Goal: Transaction & Acquisition: Obtain resource

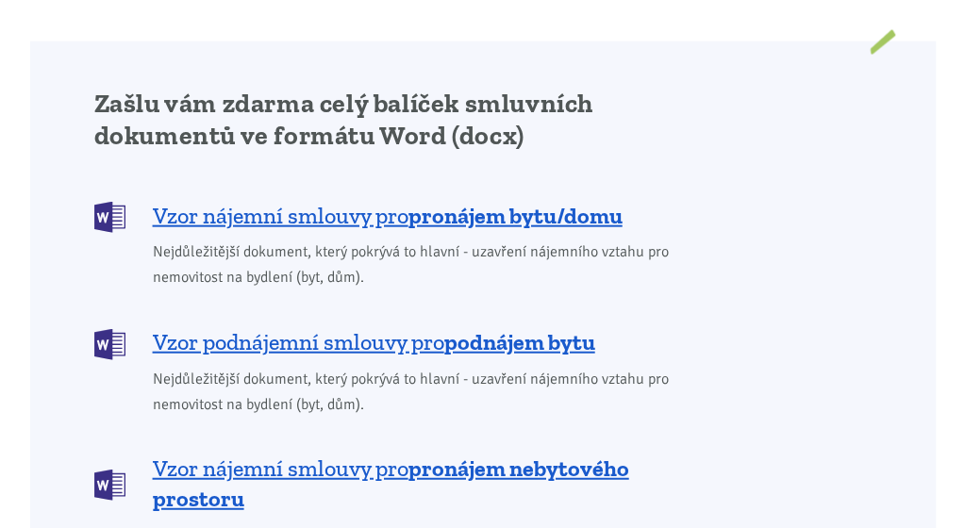
scroll to position [1698, 0]
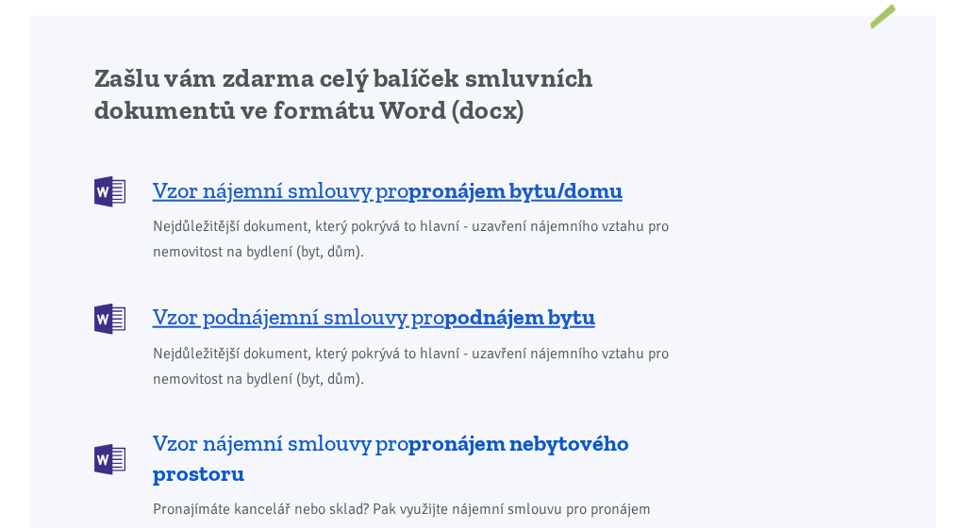
click at [591, 429] on b "pronájem nebytového prostoru" at bounding box center [391, 458] width 476 height 58
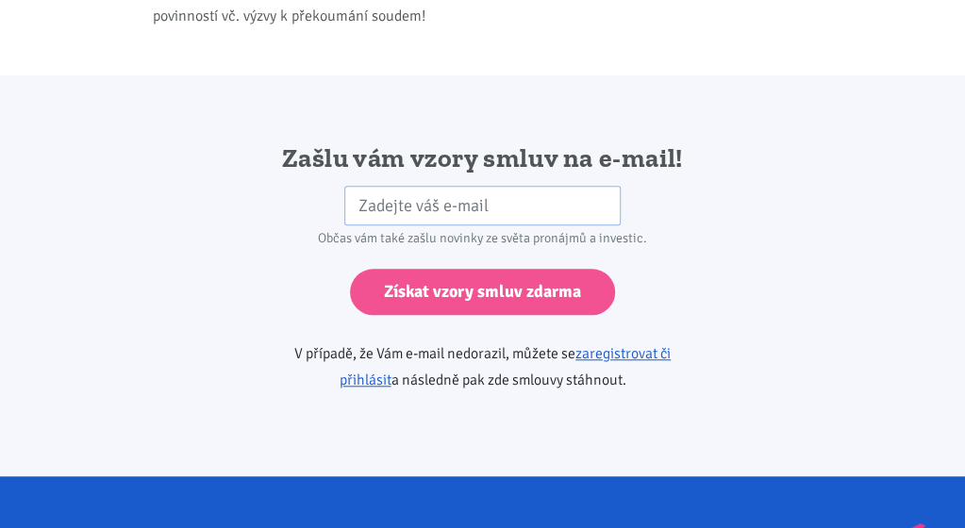
scroll to position [3455, 0]
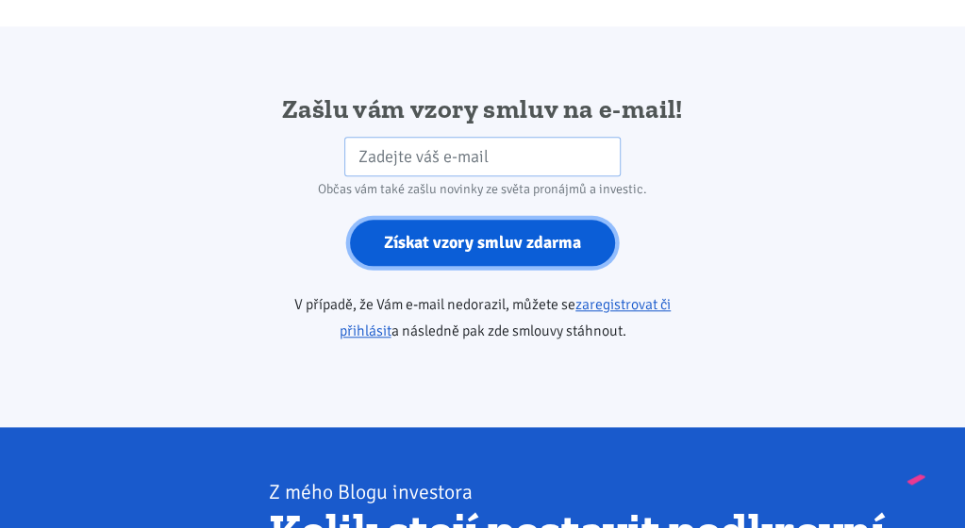
click at [582, 224] on input "Získat vzory smluv zdarma" at bounding box center [482, 243] width 265 height 46
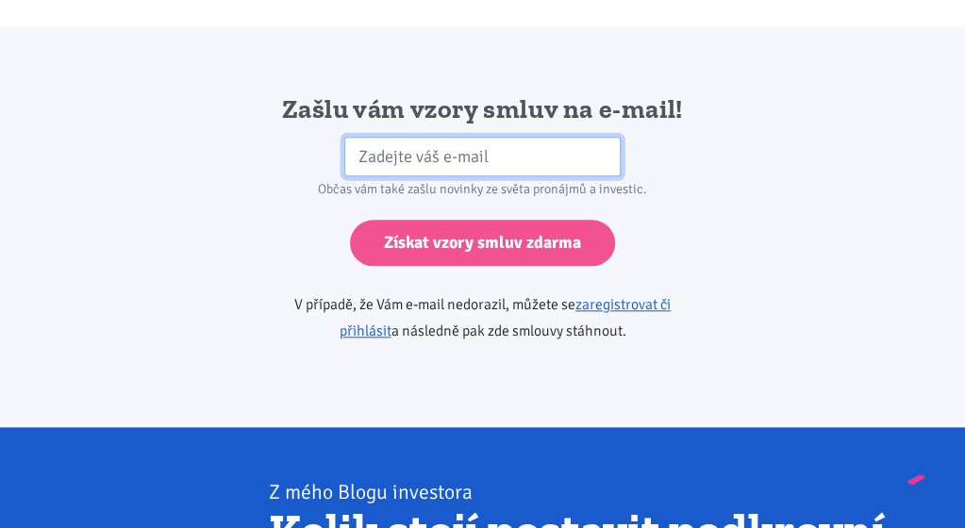
click at [602, 137] on input "email" at bounding box center [482, 157] width 276 height 41
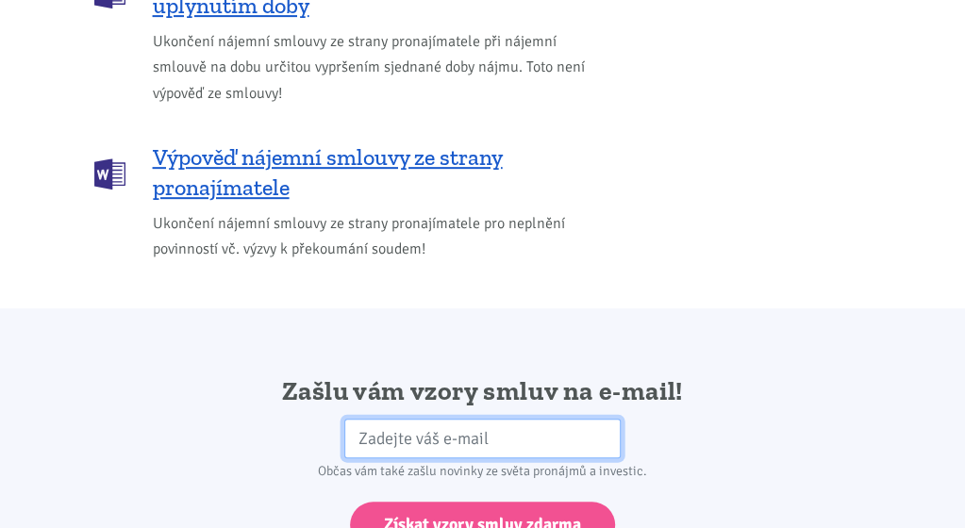
scroll to position [3172, 0]
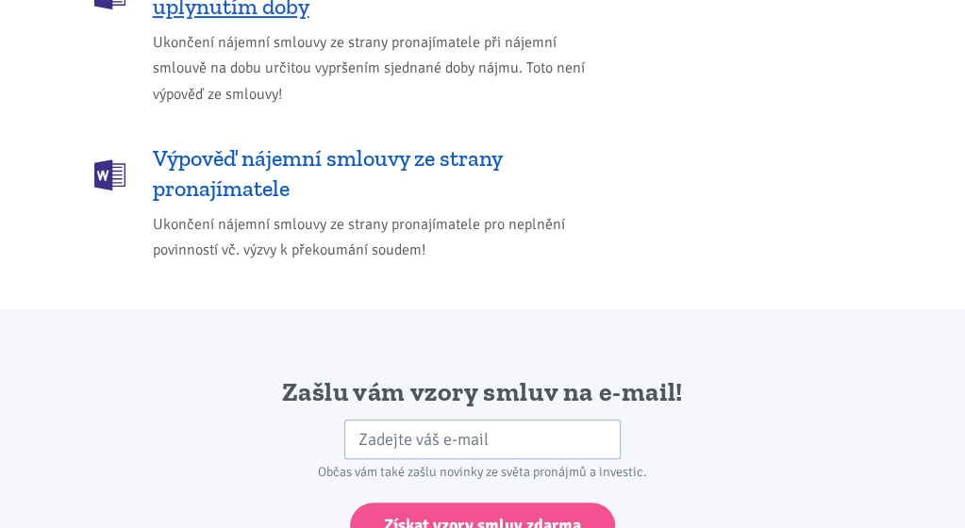
click at [113, 159] on img at bounding box center [109, 174] width 31 height 31
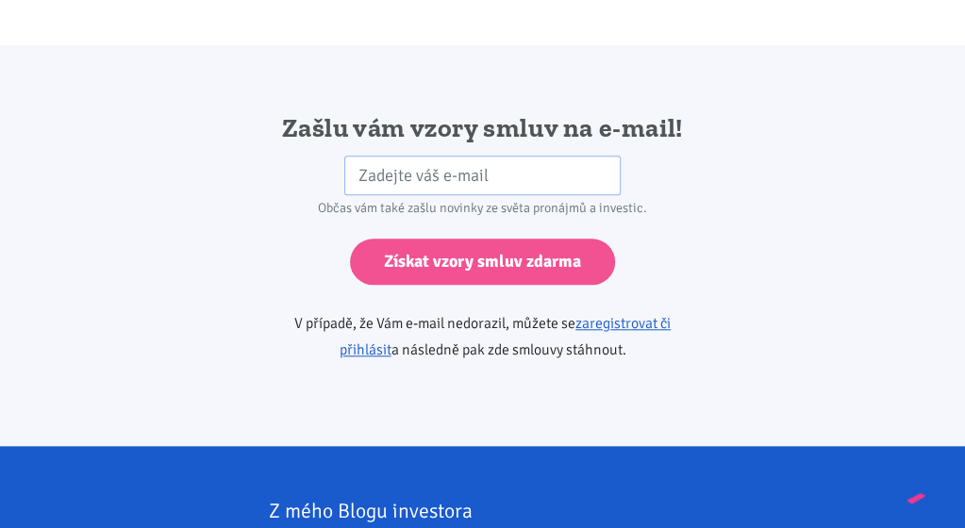
scroll to position [3455, 0]
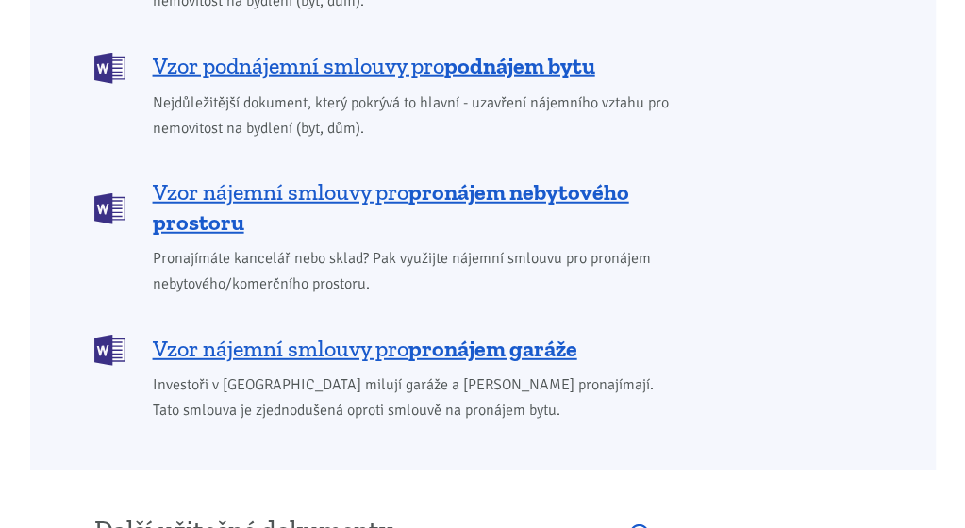
scroll to position [1981, 0]
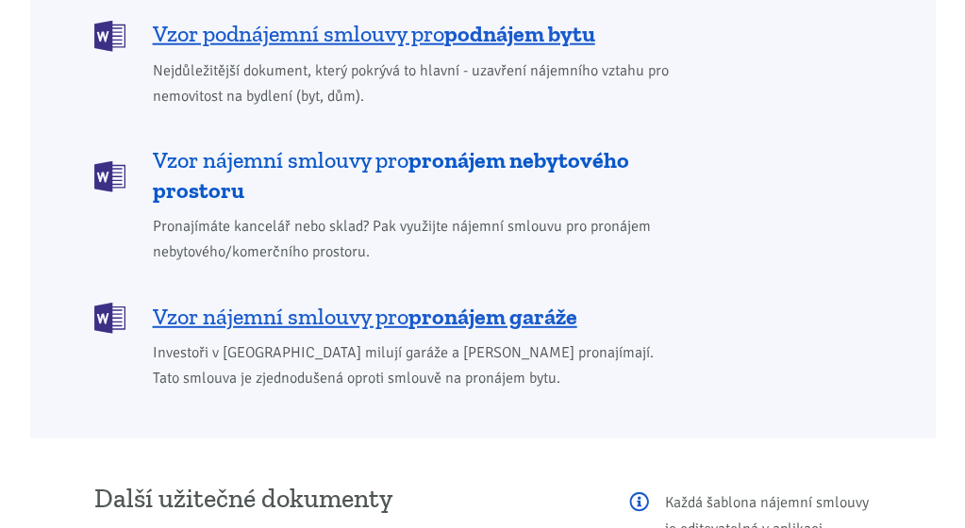
click at [603, 146] on b "pronájem nebytového prostoru" at bounding box center [391, 175] width 476 height 58
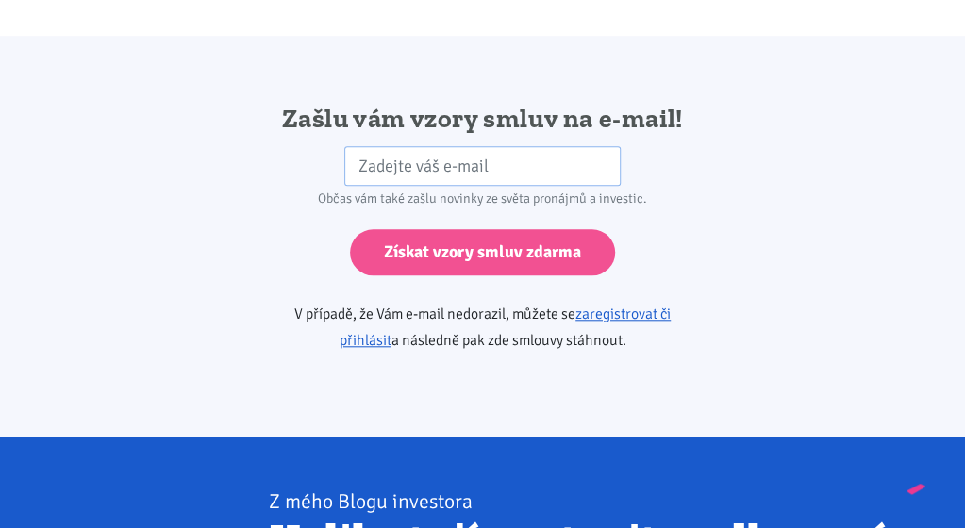
scroll to position [3455, 0]
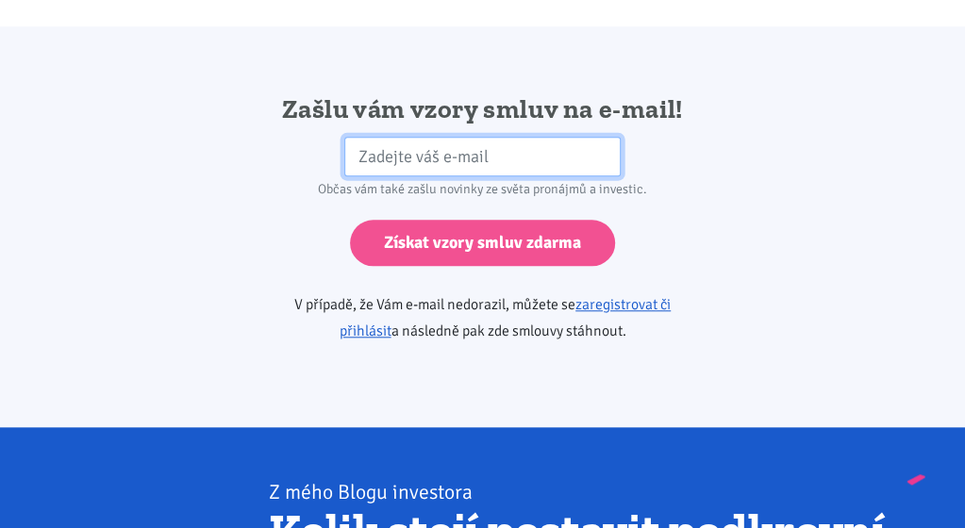
click at [600, 137] on input "email" at bounding box center [482, 157] width 276 height 41
click at [373, 137] on input "r.s cernovice@seznam.cz" at bounding box center [482, 157] width 276 height 41
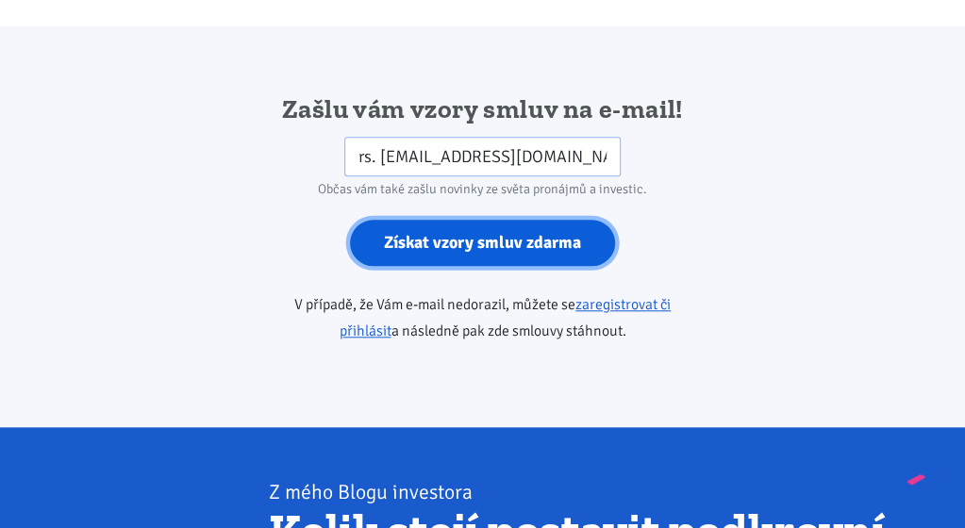
click at [546, 222] on input "Získat vzory smluv zdarma" at bounding box center [482, 243] width 265 height 46
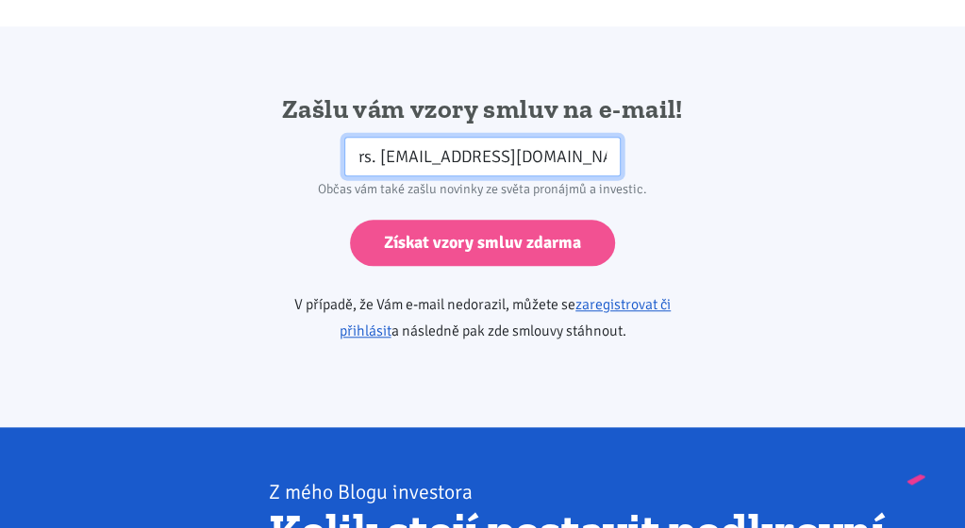
click at [562, 137] on input "rs. cernovice@seznam.cz" at bounding box center [482, 157] width 276 height 41
click at [375, 137] on input "rs. cernovice@seznam.cz" at bounding box center [482, 157] width 276 height 41
click at [576, 139] on input "rs cernovice@seznam.cz" at bounding box center [482, 157] width 276 height 41
click at [354, 137] on input "rs cernovice@seznam.cz" at bounding box center [482, 157] width 276 height 41
click at [568, 137] on input "rs cernovice@seznam.cz" at bounding box center [482, 157] width 276 height 41
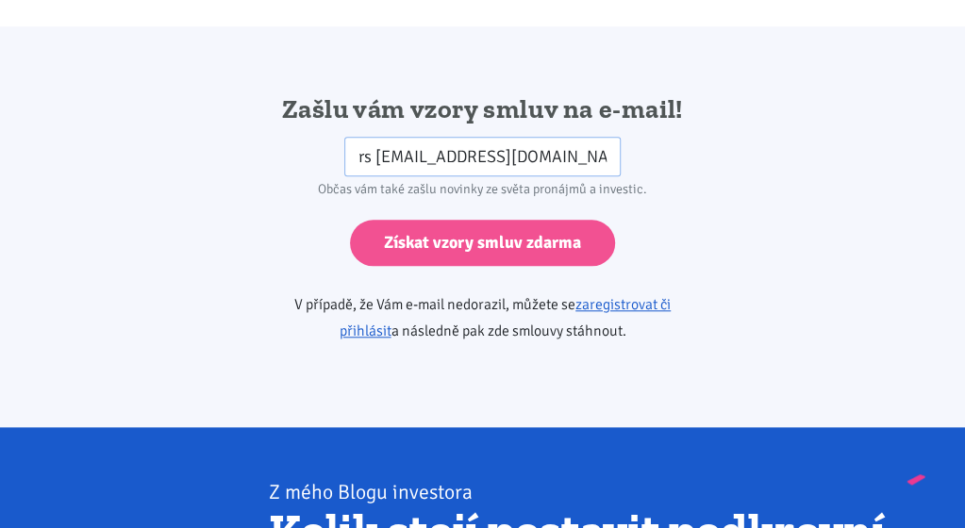
click at [355, 176] on div "Občas vám také zašlu novinky ze světa pronájmů a investic." at bounding box center [482, 189] width 427 height 26
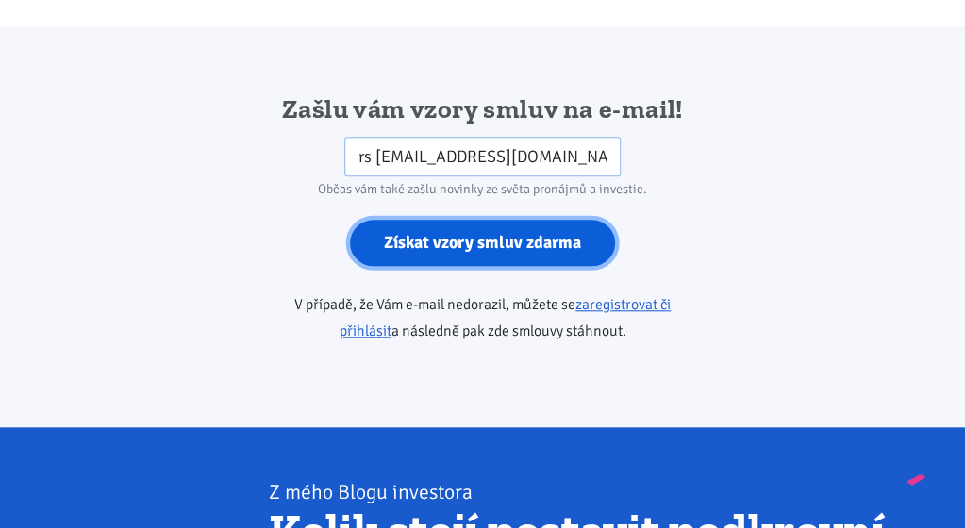
click at [536, 227] on input "Získat vzory smluv zdarma" at bounding box center [482, 243] width 265 height 46
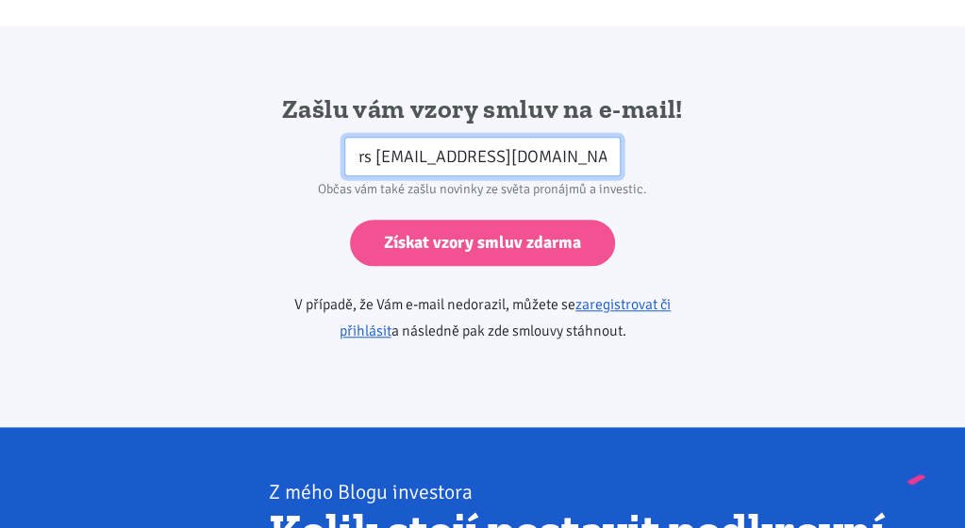
click at [371, 137] on input "rs cernovice@seznam.cz" at bounding box center [482, 157] width 276 height 41
click at [574, 137] on input "rs. cernovice@seznam.cz" at bounding box center [482, 157] width 276 height 41
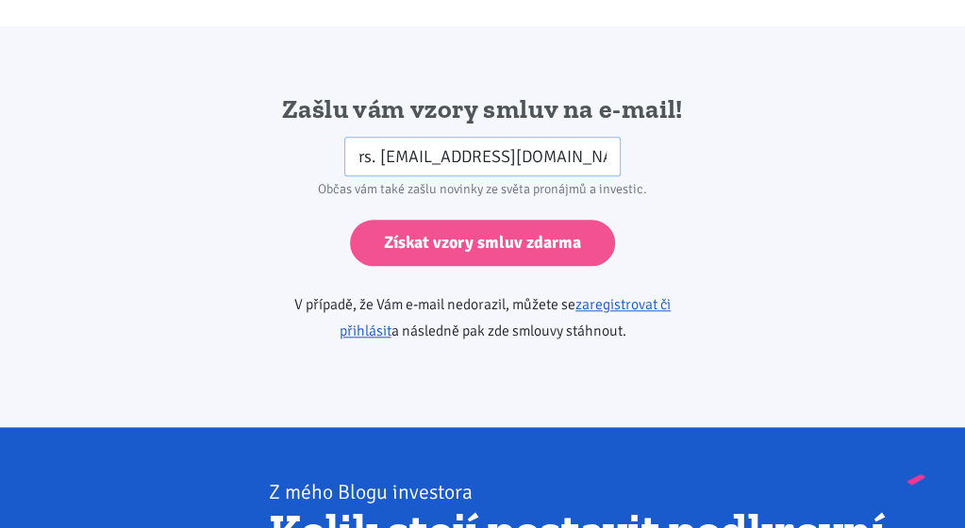
click at [580, 176] on div "Občas vám také zašlu novinky ze světa pronájmů a investic." at bounding box center [482, 189] width 427 height 26
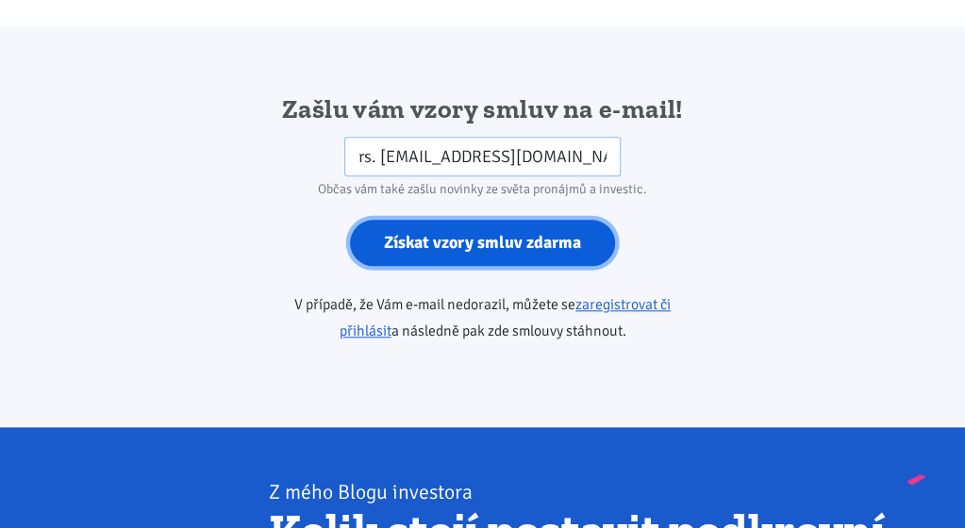
click at [573, 220] on input "Získat vzory smluv zdarma" at bounding box center [482, 243] width 265 height 46
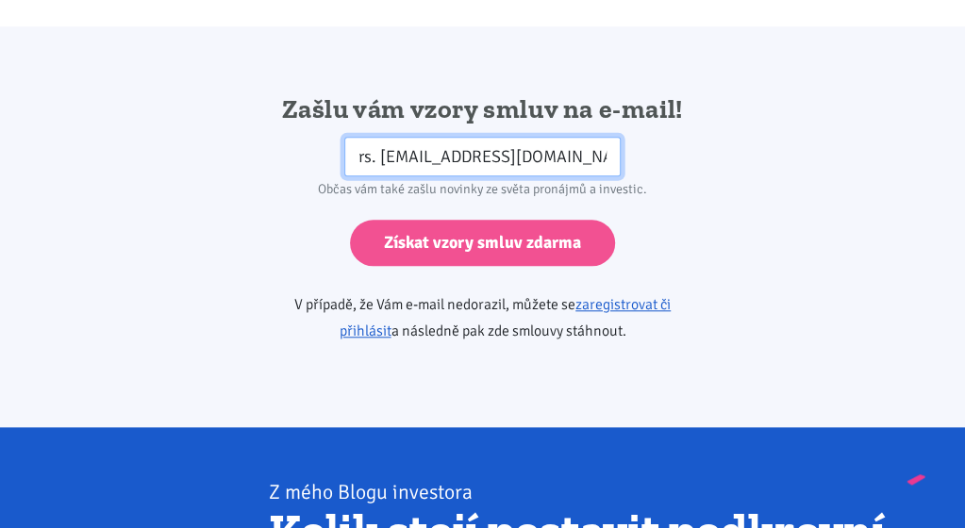
click at [572, 137] on input "rs. cernovice@seznam.cz" at bounding box center [482, 157] width 276 height 41
type input "r"
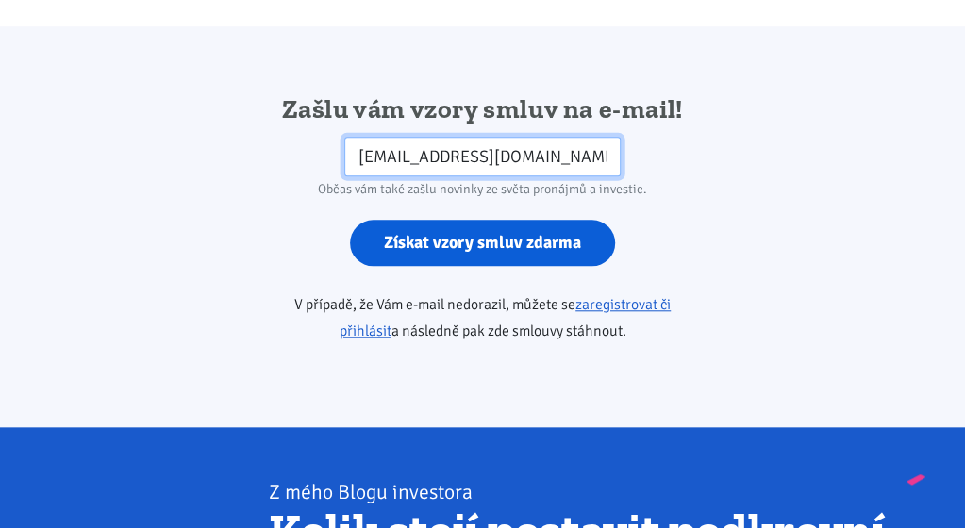
type input "rs.cernovice@seznam.cz"
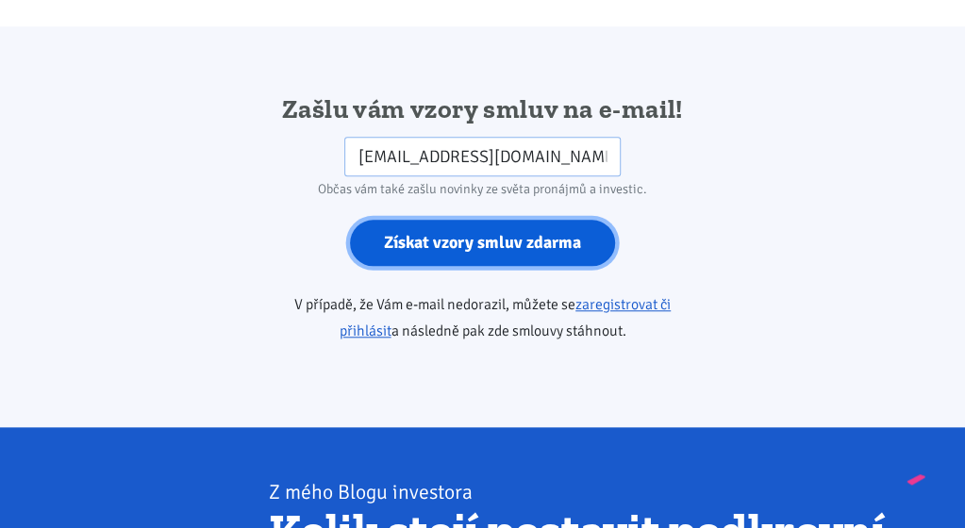
click at [568, 220] on input "Získat vzory smluv zdarma" at bounding box center [482, 243] width 265 height 46
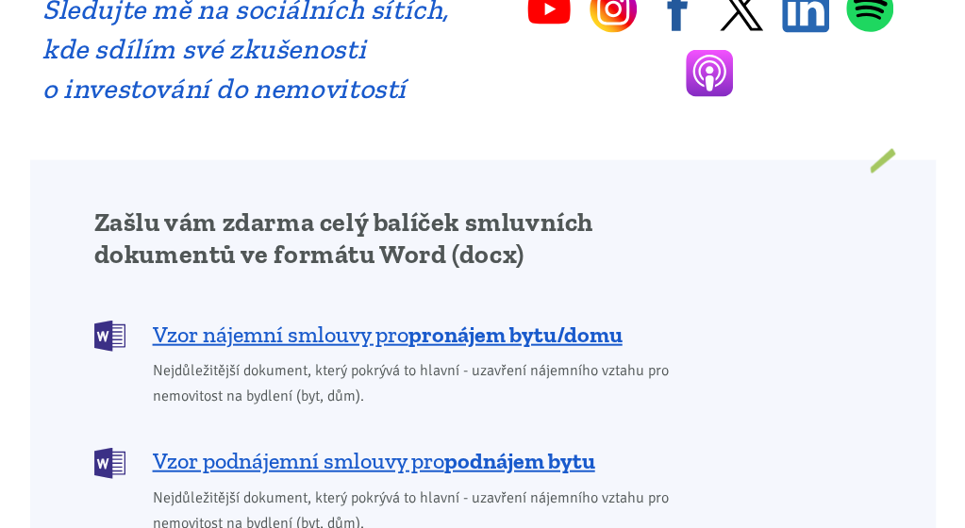
scroll to position [1465, 0]
